Goal: Task Accomplishment & Management: Use online tool/utility

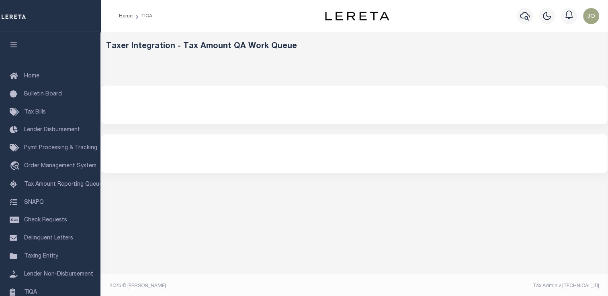
select select "200"
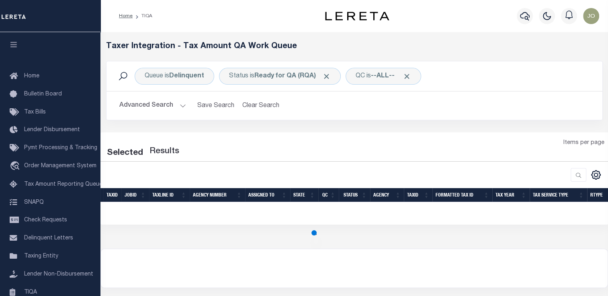
select select "200"
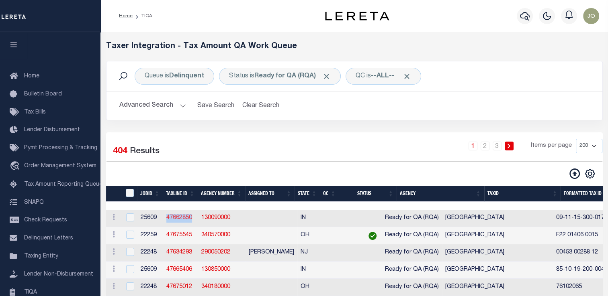
drag, startPoint x: 162, startPoint y: 217, endPoint x: 191, endPoint y: 218, distance: 28.9
click at [191, 218] on td "47662850" at bounding box center [180, 218] width 35 height 17
checkbox input "true"
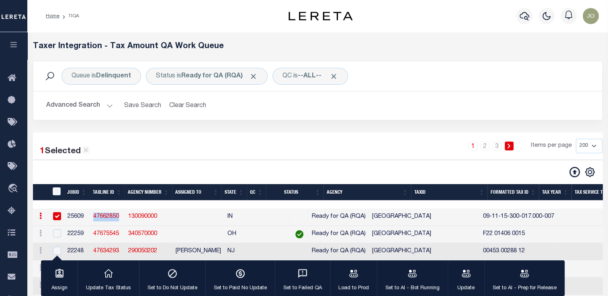
copy link "47662850"
click at [107, 171] on div at bounding box center [175, 172] width 284 height 11
click at [349, 277] on icon "button" at bounding box center [353, 273] width 9 height 7
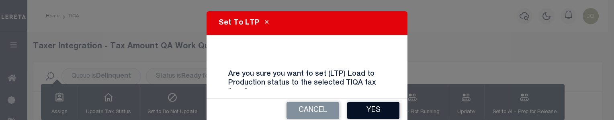
click at [361, 114] on button "Yes" at bounding box center [373, 110] width 52 height 17
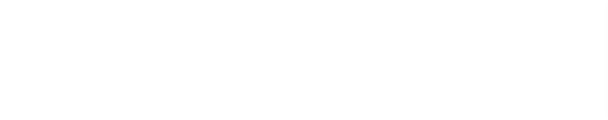
select select "200"
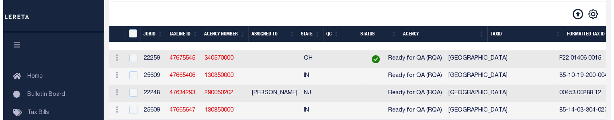
scroll to position [161, 0]
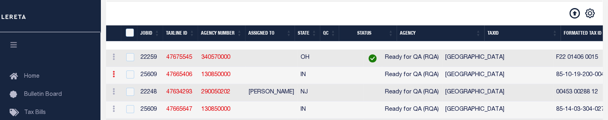
click at [116, 78] on link at bounding box center [113, 75] width 9 height 6
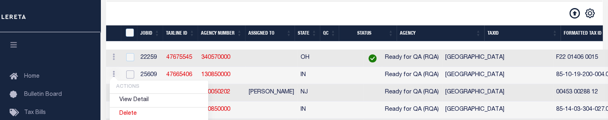
click at [130, 76] on input "checkbox" at bounding box center [130, 74] width 8 height 8
checkbox input "true"
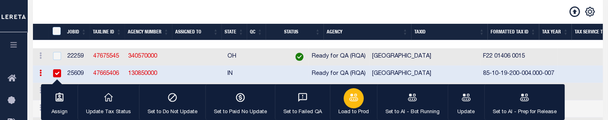
click at [352, 100] on icon "button" at bounding box center [353, 96] width 9 height 7
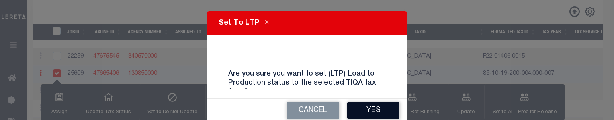
click at [350, 107] on button "Yes" at bounding box center [373, 110] width 52 height 17
